Goal: Information Seeking & Learning: Learn about a topic

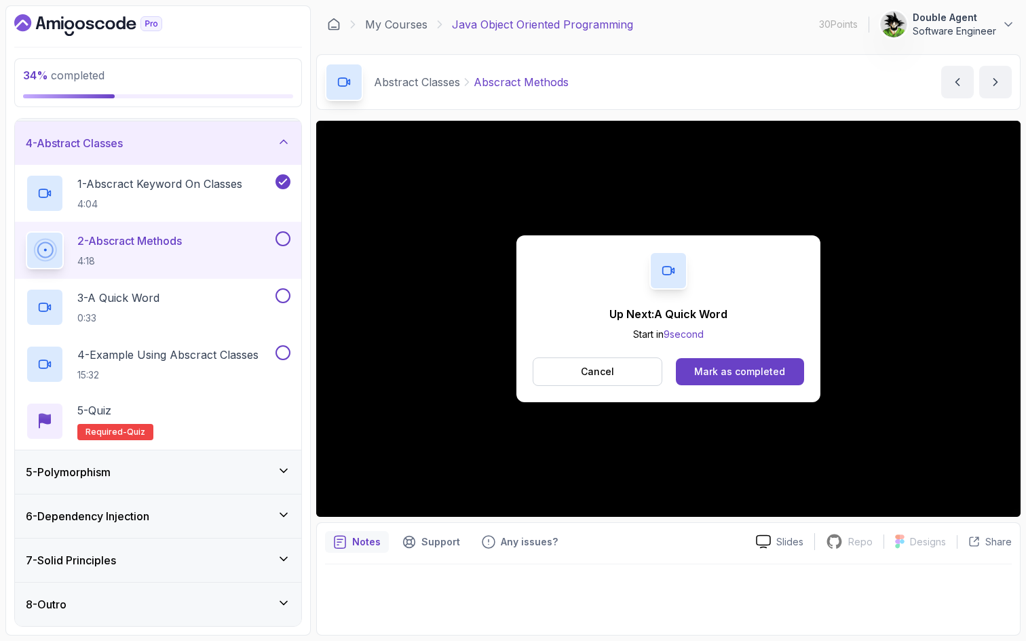
scroll to position [212, 0]
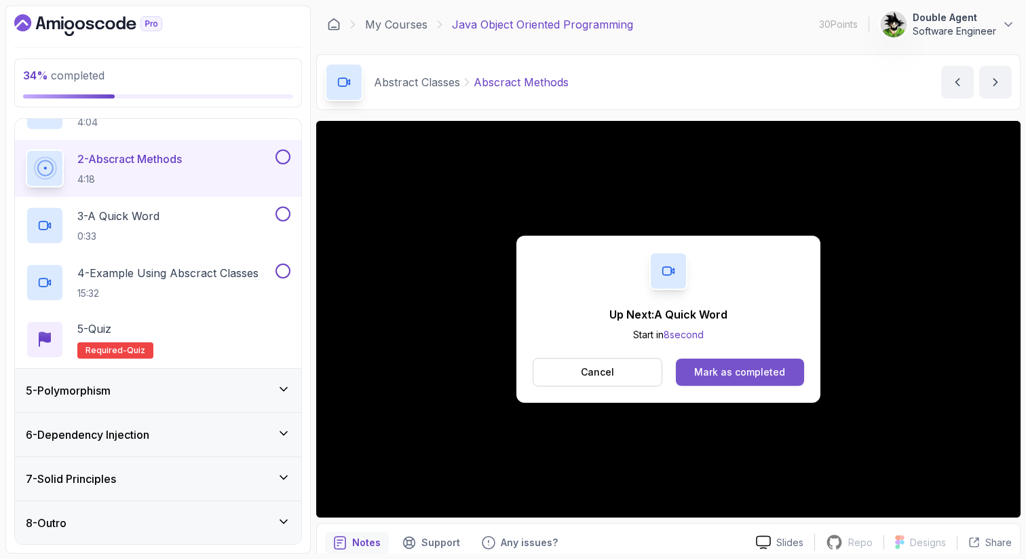
click at [734, 384] on button "Mark as completed" at bounding box center [740, 371] width 128 height 27
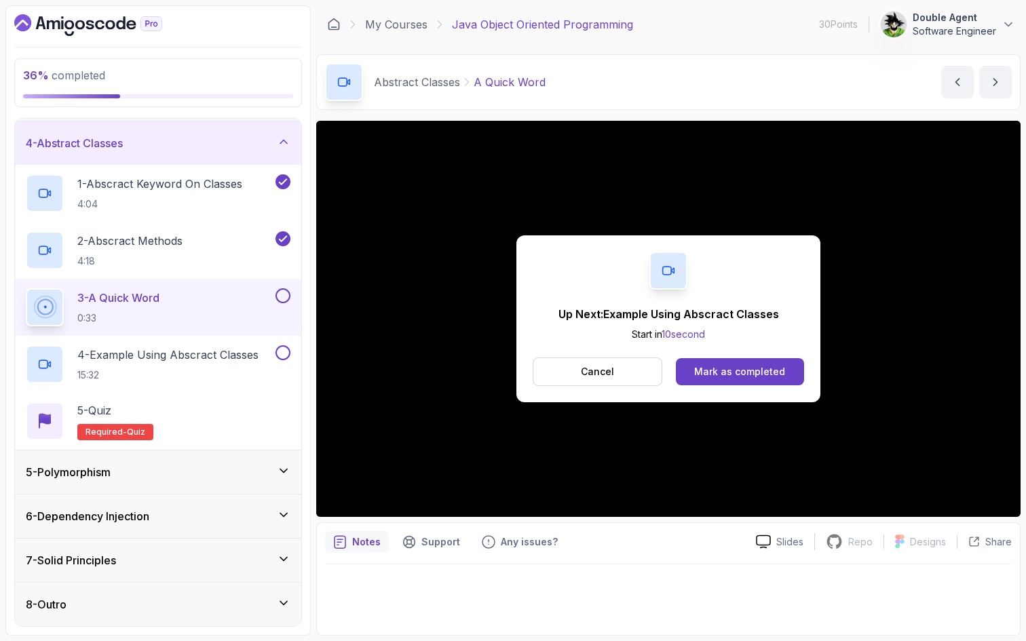
scroll to position [212, 0]
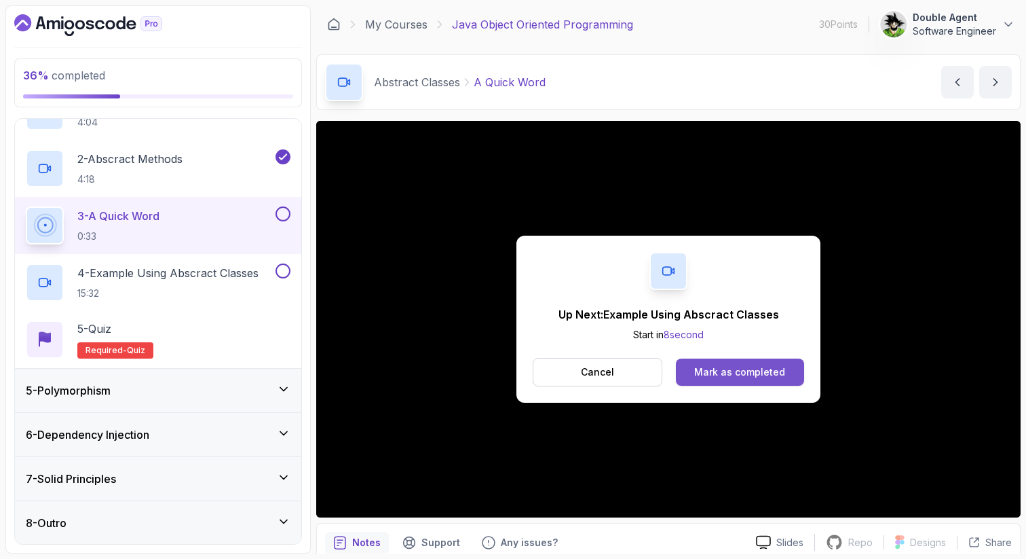
click at [776, 369] on div "Mark as completed" at bounding box center [739, 372] width 91 height 14
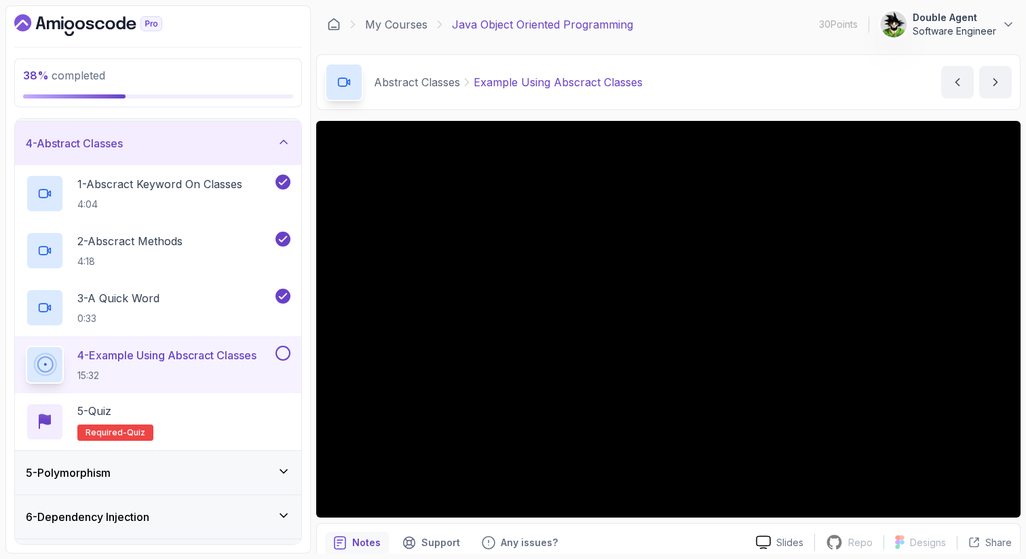
scroll to position [212, 0]
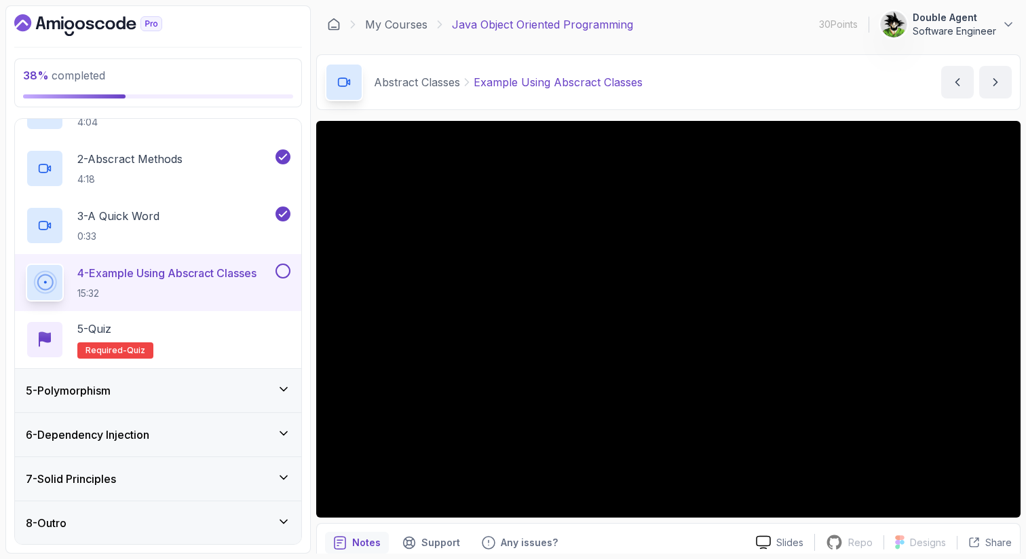
click at [277, 379] on div "5 - Polymorphism" at bounding box center [158, 390] width 286 height 43
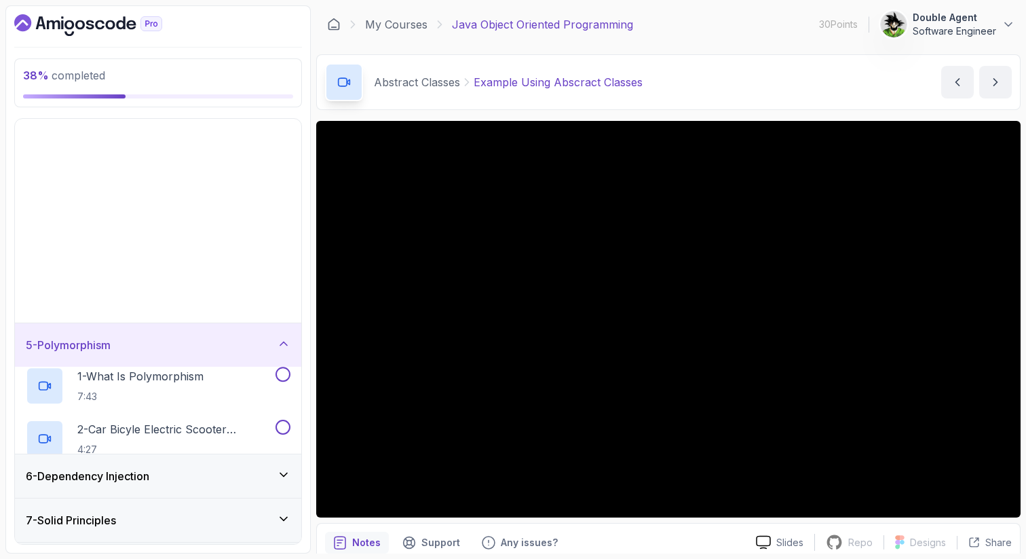
scroll to position [0, 0]
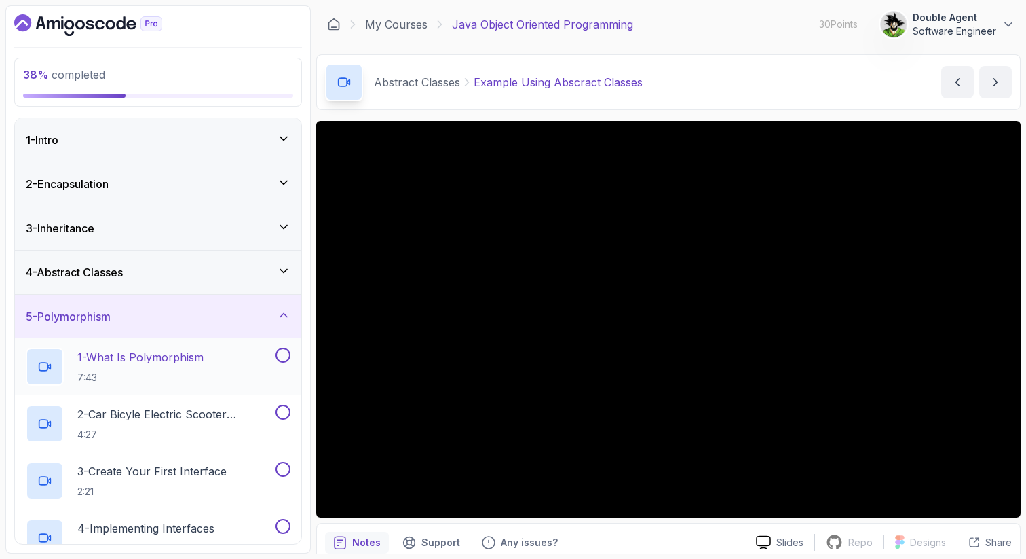
click at [160, 360] on p "1 - What Is Polymorphism" at bounding box center [140, 357] width 126 height 16
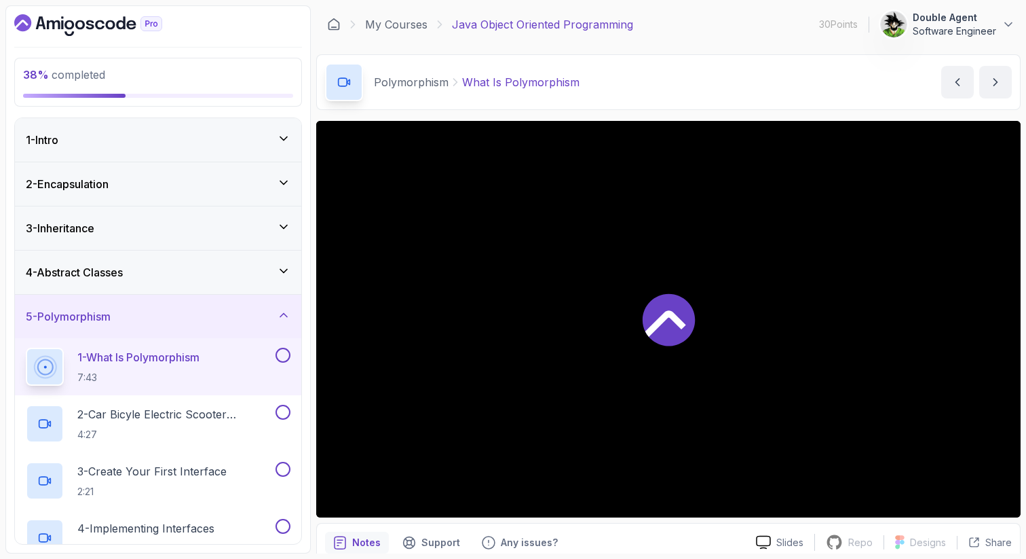
click at [239, 271] on div "4 - Abstract Classes" at bounding box center [158, 272] width 265 height 16
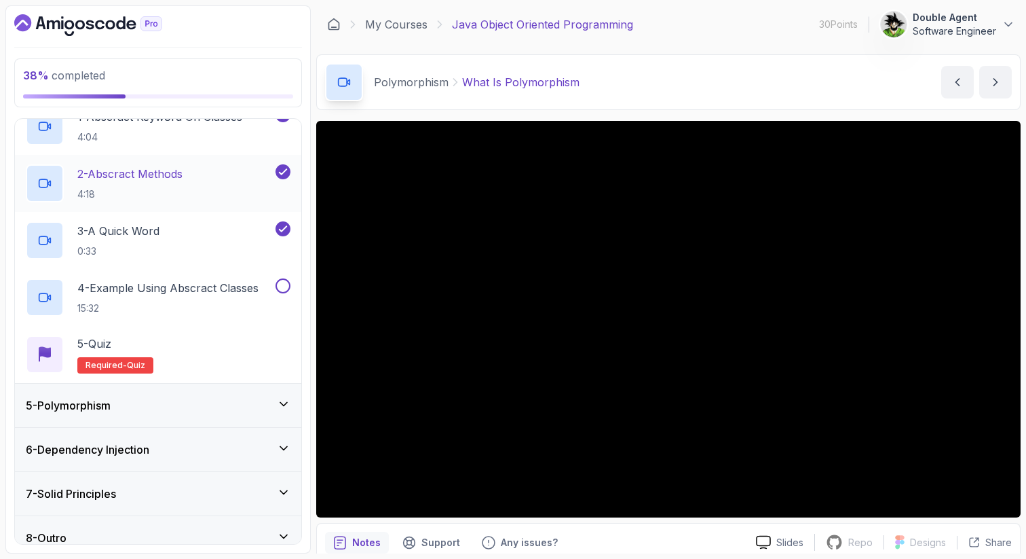
scroll to position [212, 0]
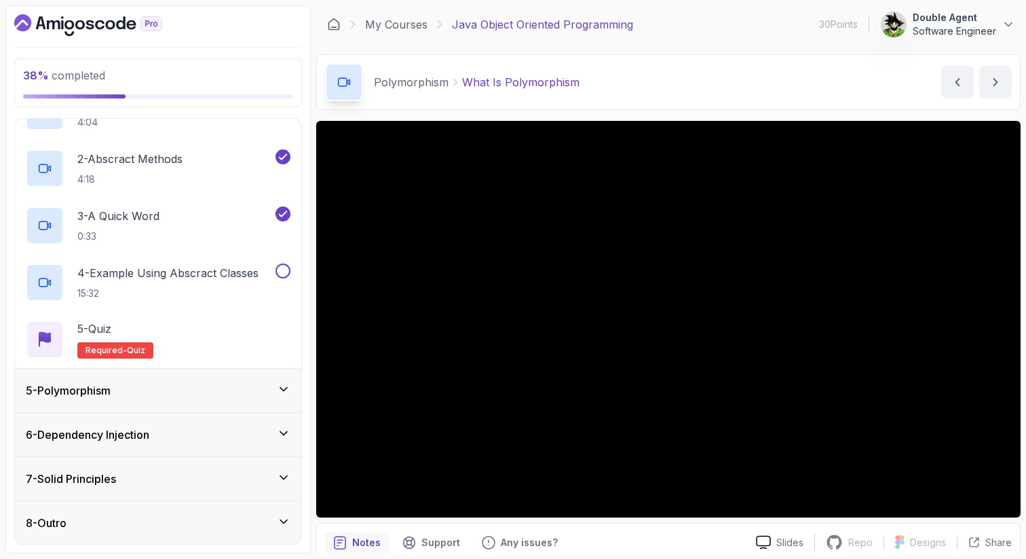
click at [183, 386] on div "5 - Polymorphism" at bounding box center [158, 390] width 265 height 16
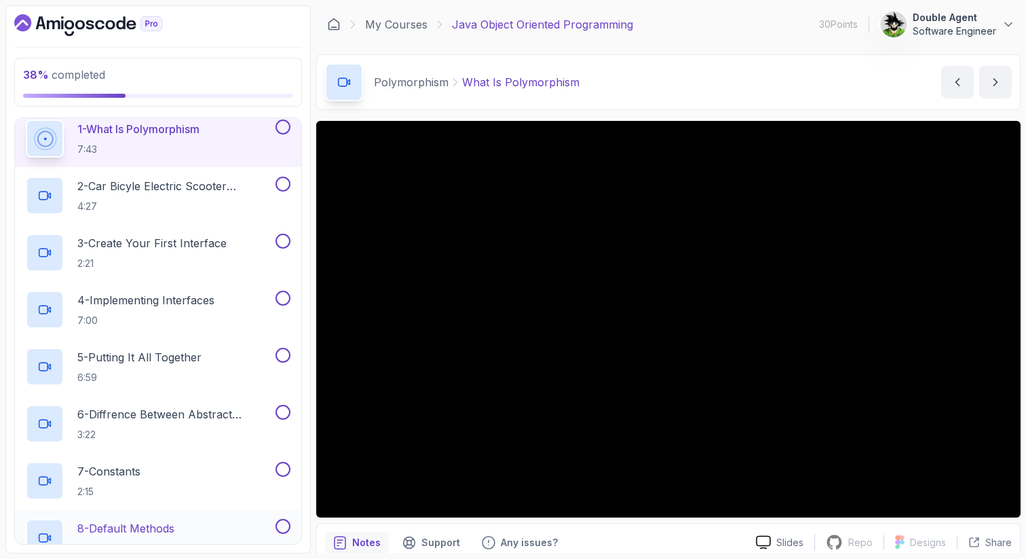
scroll to position [221, 0]
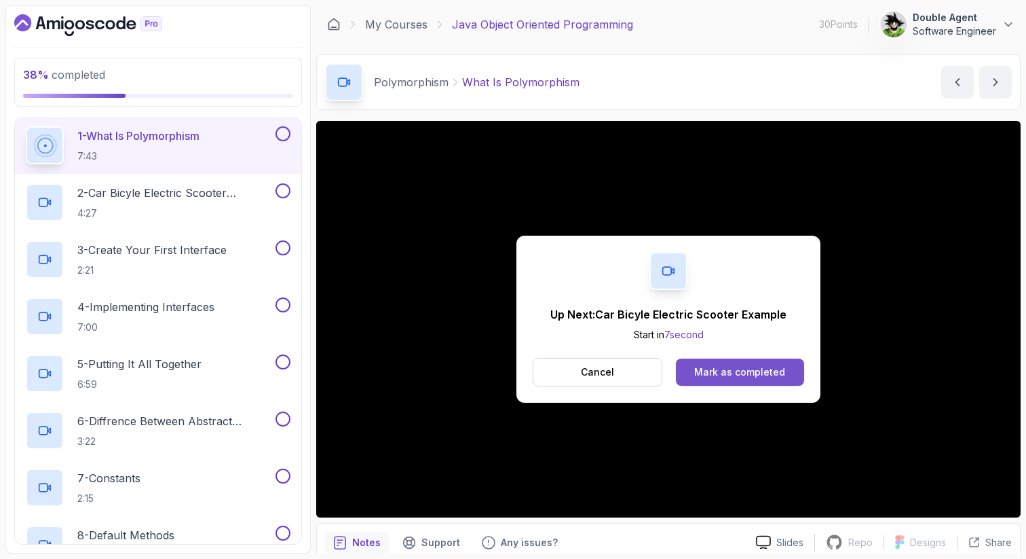
click at [711, 358] on button "Mark as completed" at bounding box center [740, 371] width 128 height 27
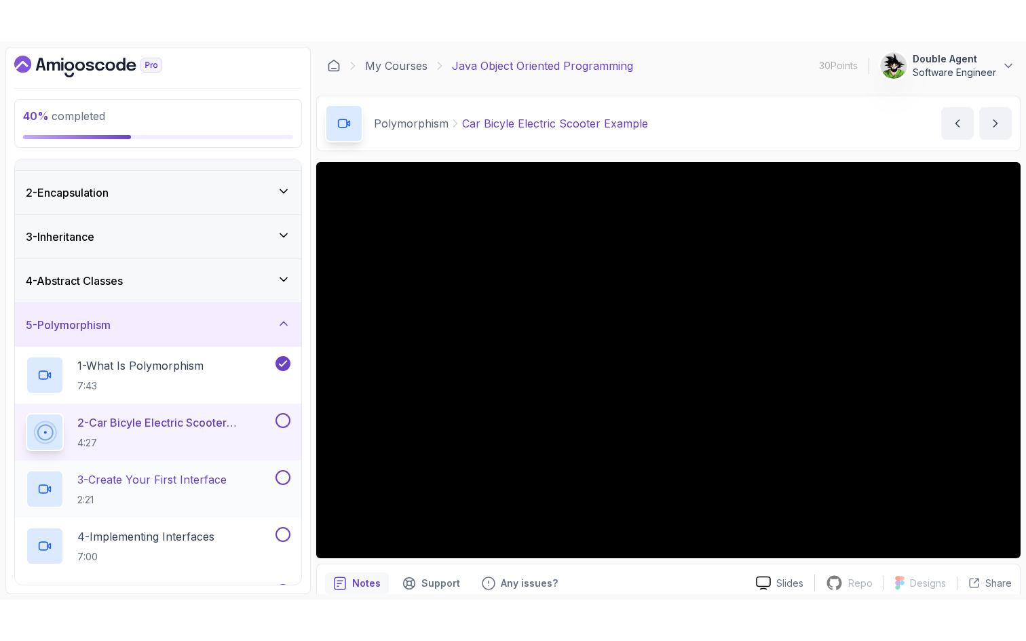
scroll to position [39, 0]
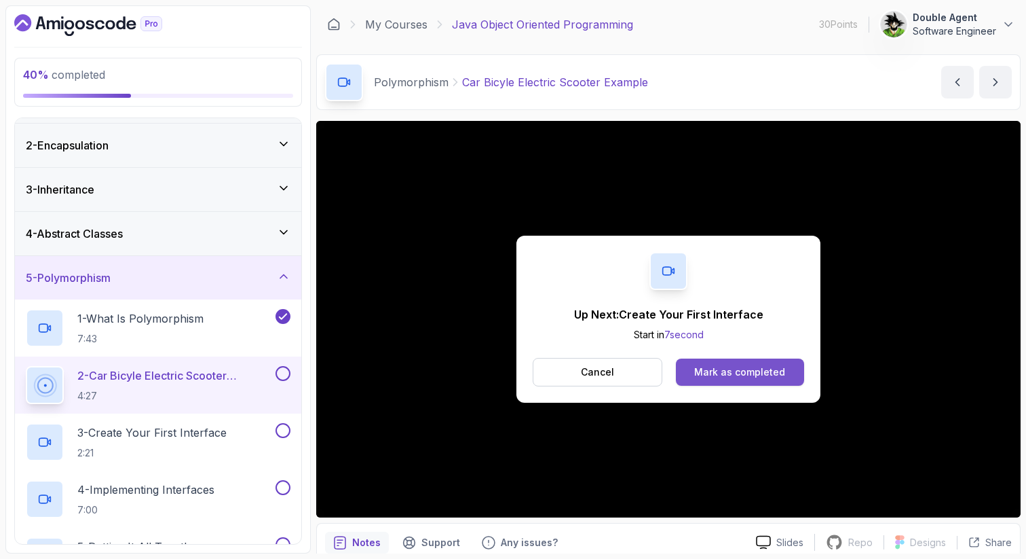
click at [760, 376] on div "Mark as completed" at bounding box center [739, 372] width 91 height 14
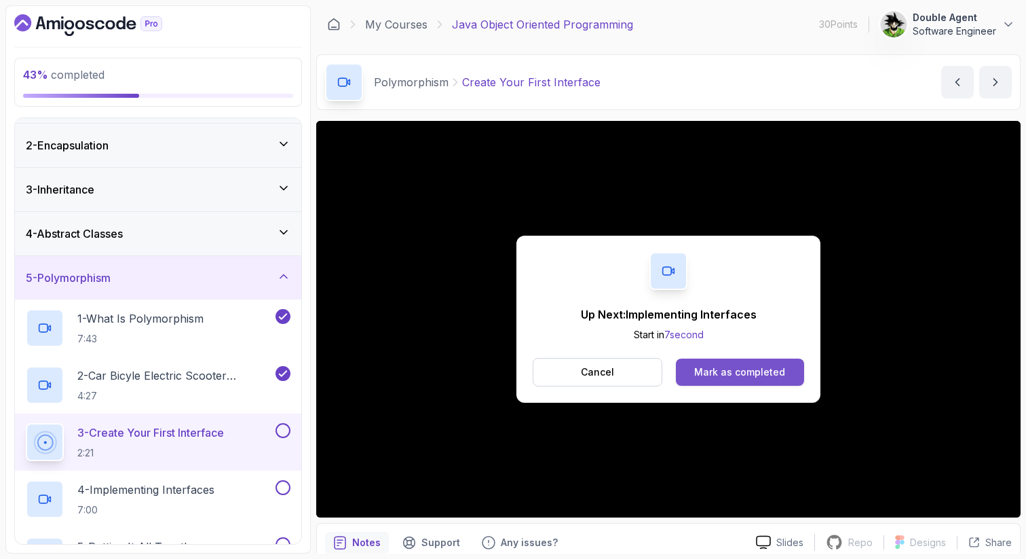
click at [771, 371] on div "Mark as completed" at bounding box center [739, 372] width 91 height 14
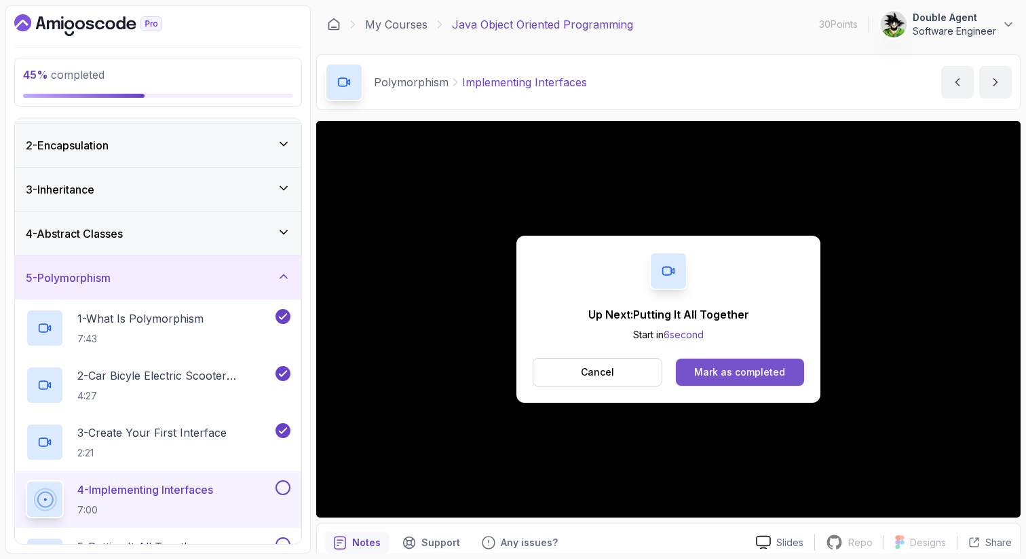
click at [726, 370] on div "Mark as completed" at bounding box center [739, 372] width 91 height 14
